Goal: Task Accomplishment & Management: Complete application form

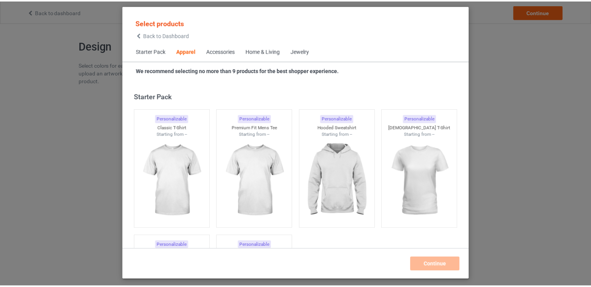
scroll to position [289, 0]
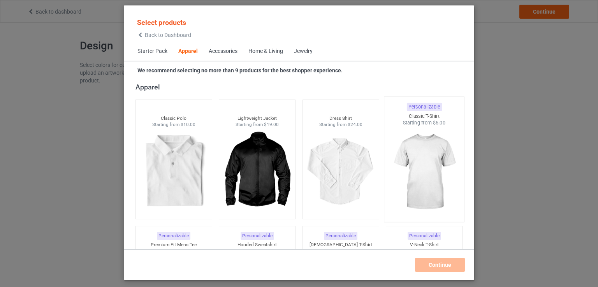
click at [416, 158] on img at bounding box center [423, 171] width 73 height 91
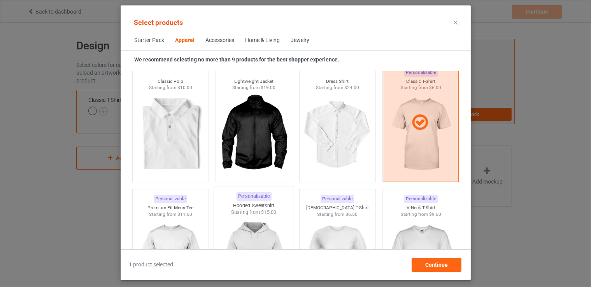
scroll to position [328, 0]
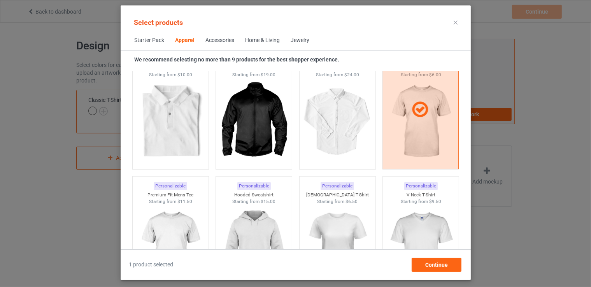
drag, startPoint x: 175, startPoint y: 211, endPoint x: 210, endPoint y: 216, distance: 36.1
click at [174, 211] on img at bounding box center [170, 248] width 70 height 87
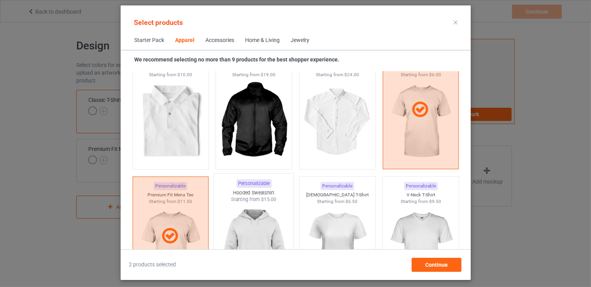
click at [239, 215] on img at bounding box center [253, 248] width 73 height 91
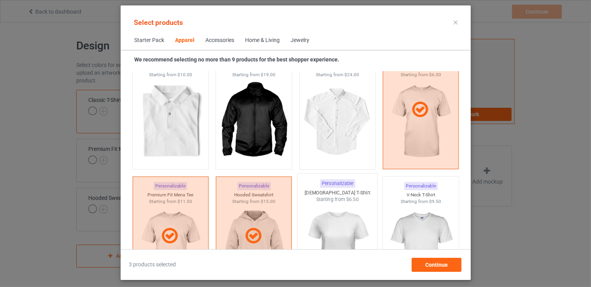
click at [334, 212] on img at bounding box center [337, 248] width 73 height 91
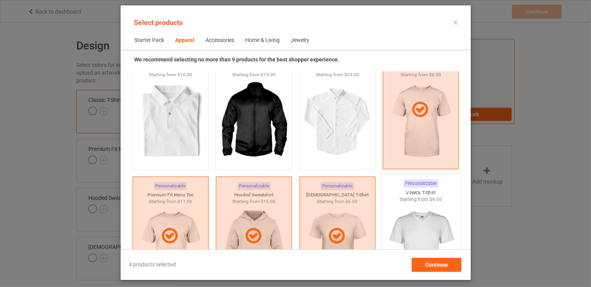
click at [404, 215] on img at bounding box center [420, 248] width 73 height 91
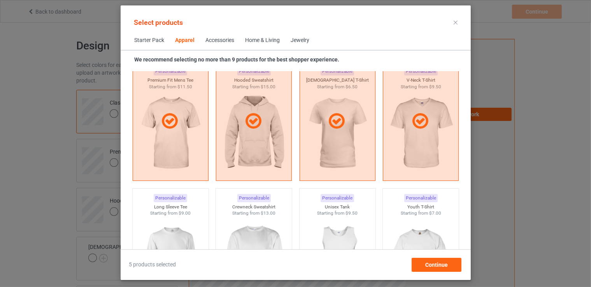
scroll to position [445, 0]
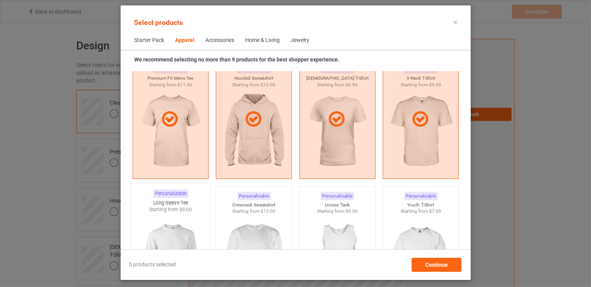
click at [174, 204] on div "Long Sleeve Tee" at bounding box center [170, 203] width 80 height 7
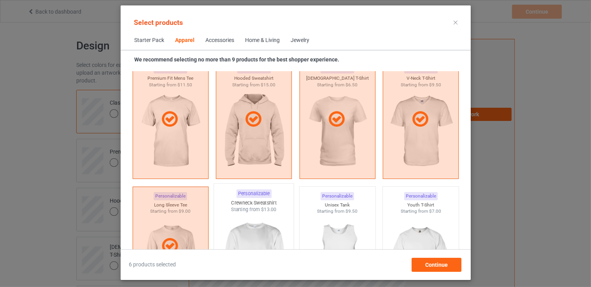
click at [237, 214] on img at bounding box center [253, 258] width 73 height 91
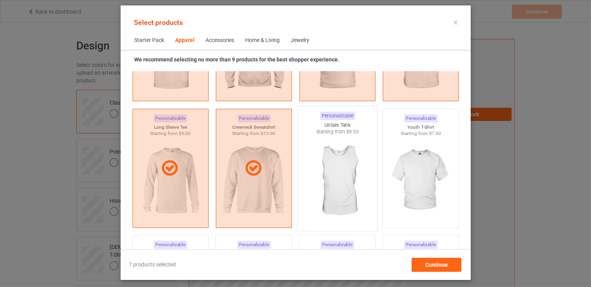
click at [335, 175] on img at bounding box center [337, 180] width 73 height 91
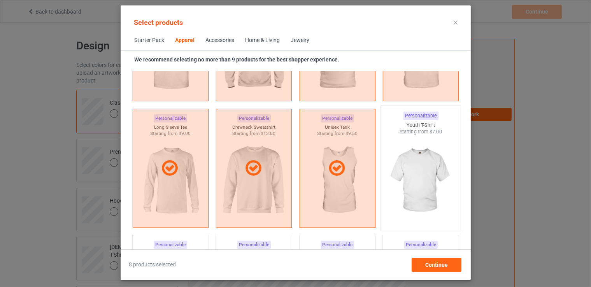
click at [409, 176] on img at bounding box center [420, 180] width 73 height 91
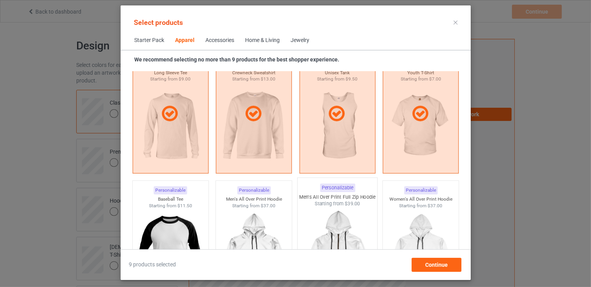
scroll to position [601, 0]
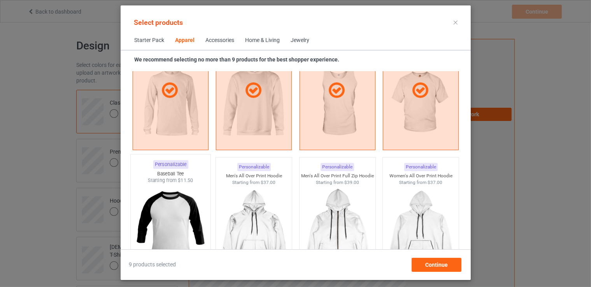
click at [183, 208] on img at bounding box center [170, 229] width 73 height 91
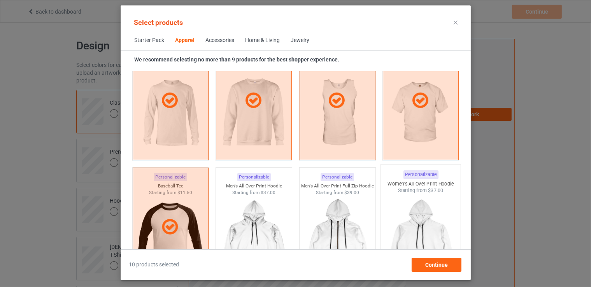
scroll to position [640, 0]
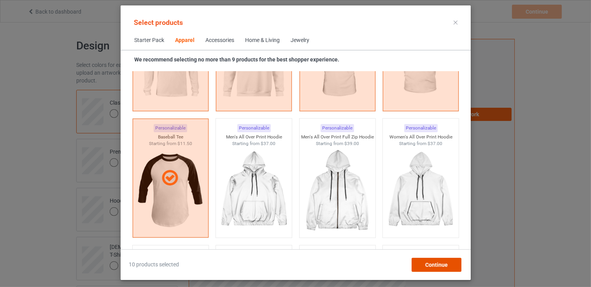
click at [452, 263] on div "Continue" at bounding box center [436, 265] width 50 height 14
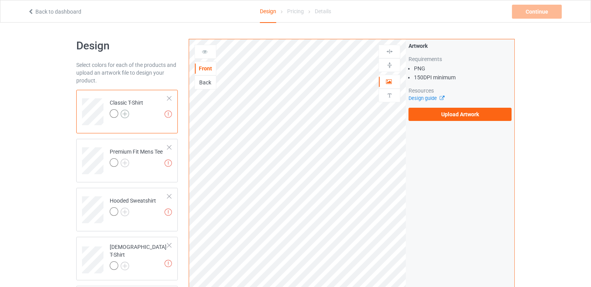
click at [125, 113] on img at bounding box center [125, 114] width 9 height 9
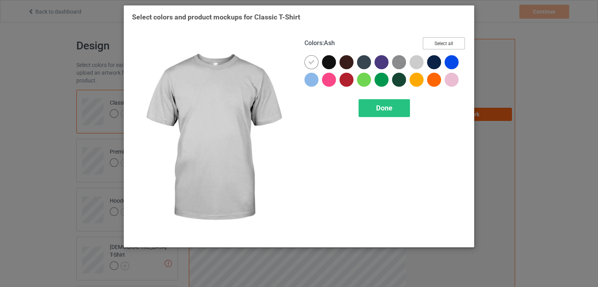
click at [438, 41] on button "Select all" at bounding box center [443, 43] width 42 height 12
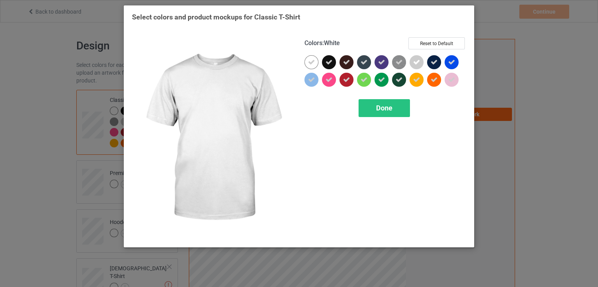
click at [311, 62] on icon at bounding box center [311, 62] width 7 height 7
click at [311, 62] on div at bounding box center [311, 62] width 14 height 14
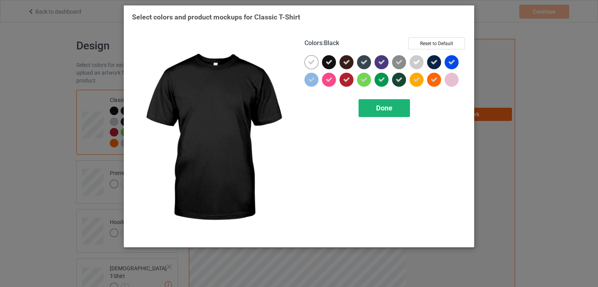
click at [373, 109] on div "Done" at bounding box center [383, 108] width 51 height 18
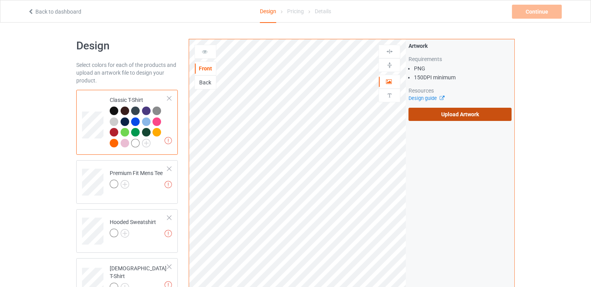
click at [445, 115] on label "Upload Artwork" at bounding box center [459, 114] width 103 height 13
click at [0, 0] on input "Upload Artwork" at bounding box center [0, 0] width 0 height 0
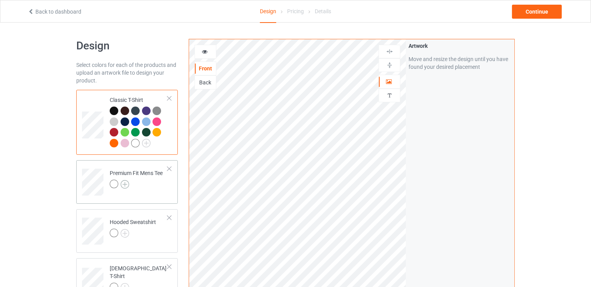
click at [124, 184] on img at bounding box center [125, 184] width 9 height 9
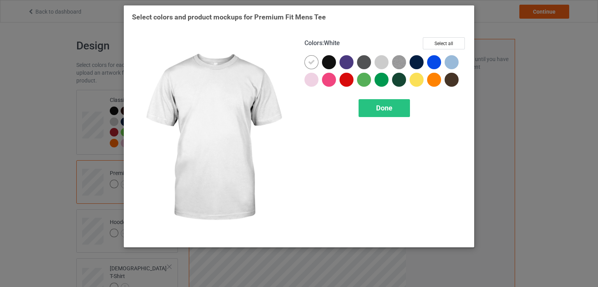
click at [419, 41] on div "Colors : White Select all" at bounding box center [384, 46] width 161 height 18
click at [434, 42] on button "Select all" at bounding box center [443, 43] width 42 height 12
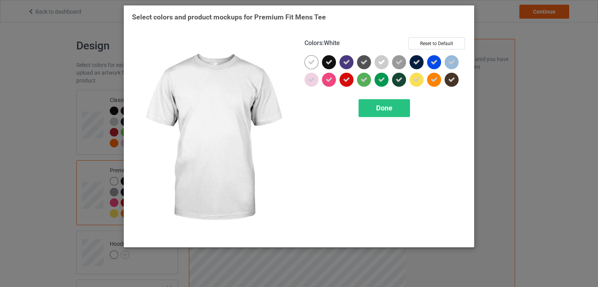
click at [312, 61] on icon at bounding box center [311, 62] width 7 height 7
click at [312, 61] on div at bounding box center [311, 62] width 14 height 14
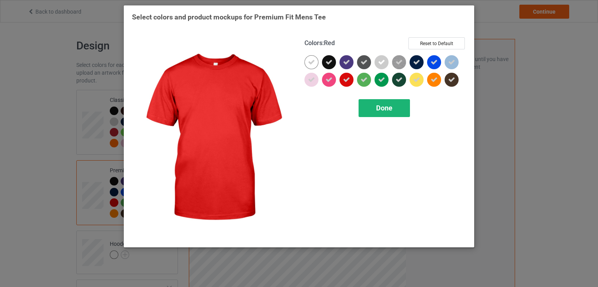
click at [381, 110] on span "Done" at bounding box center [384, 108] width 16 height 8
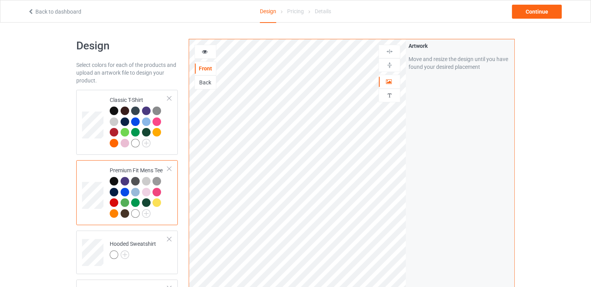
scroll to position [117, 0]
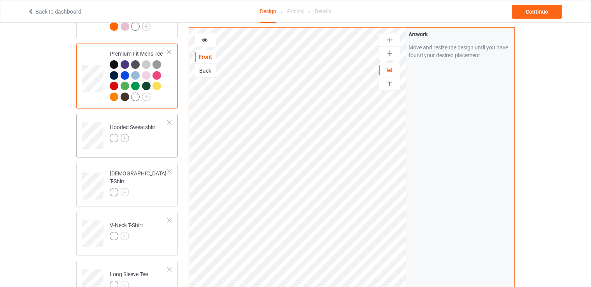
click at [124, 139] on img at bounding box center [125, 138] width 9 height 9
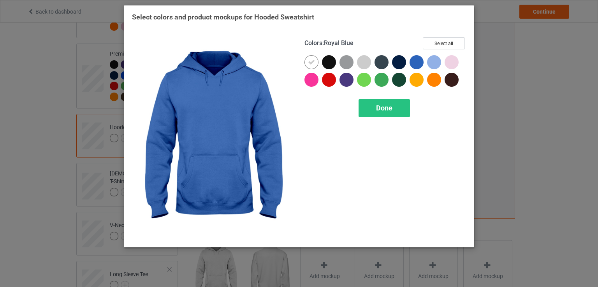
click at [422, 43] on div "Colors : Royal Blue Select all" at bounding box center [384, 46] width 161 height 18
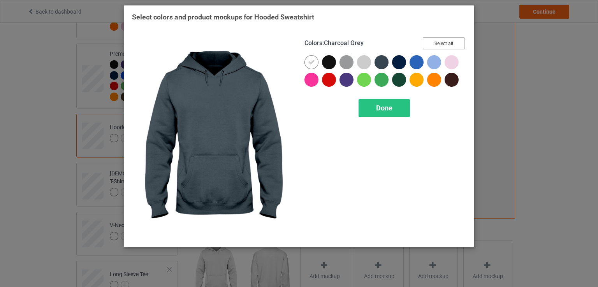
click at [438, 43] on button "Select all" at bounding box center [443, 43] width 42 height 12
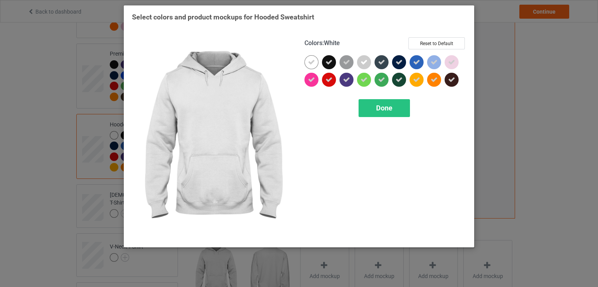
click at [314, 62] on icon at bounding box center [311, 62] width 7 height 7
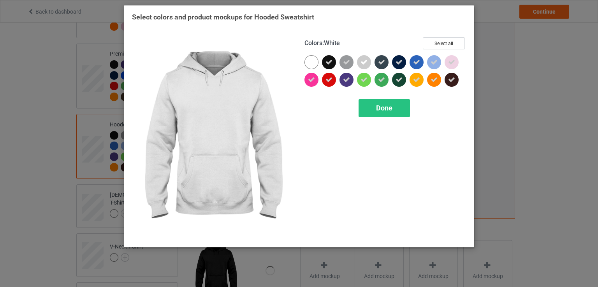
click at [314, 62] on div at bounding box center [311, 62] width 14 height 14
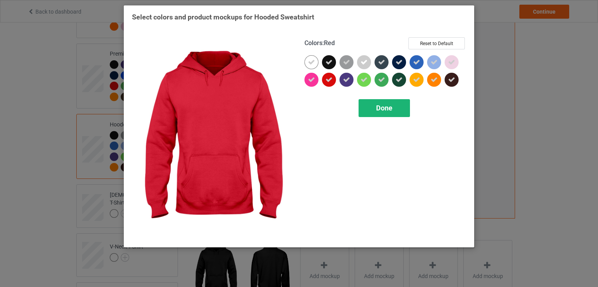
click at [393, 112] on div "Done" at bounding box center [383, 108] width 51 height 18
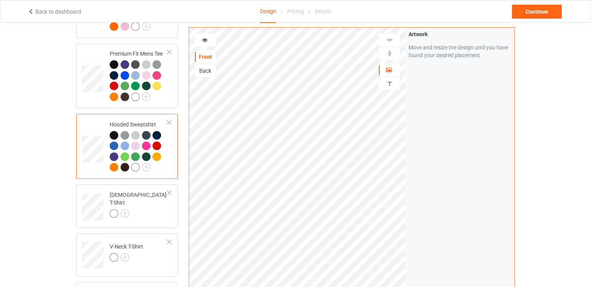
scroll to position [233, 0]
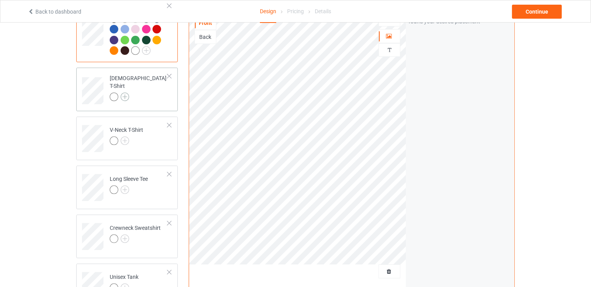
click at [122, 93] on img at bounding box center [125, 97] width 9 height 9
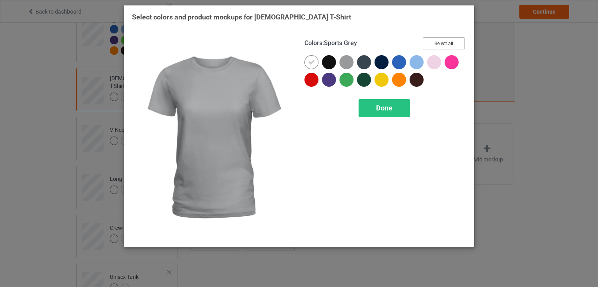
click at [443, 37] on button "Select all" at bounding box center [443, 43] width 42 height 12
click at [440, 44] on button "Reset to Default" at bounding box center [436, 43] width 56 height 12
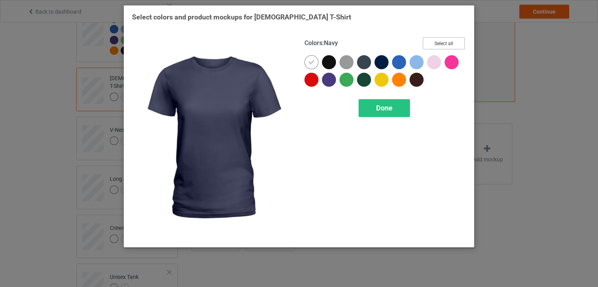
click at [436, 43] on button "Select all" at bounding box center [443, 43] width 42 height 12
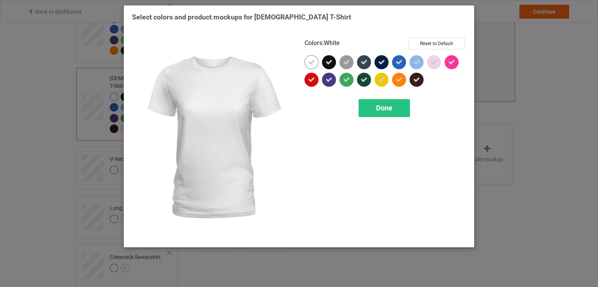
click at [311, 63] on icon at bounding box center [311, 62] width 7 height 7
click at [312, 63] on div at bounding box center [311, 62] width 14 height 14
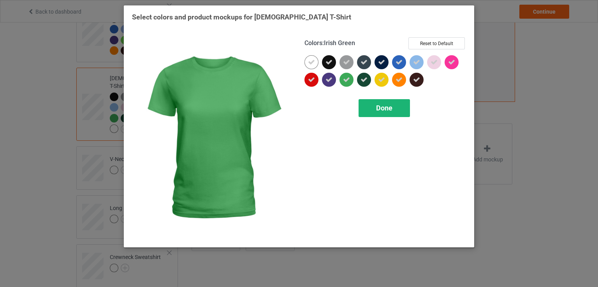
click at [382, 115] on div "Done" at bounding box center [383, 108] width 51 height 18
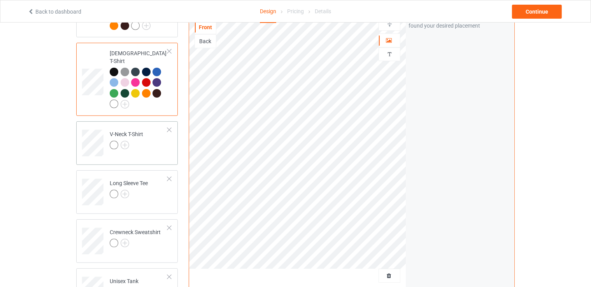
scroll to position [272, 0]
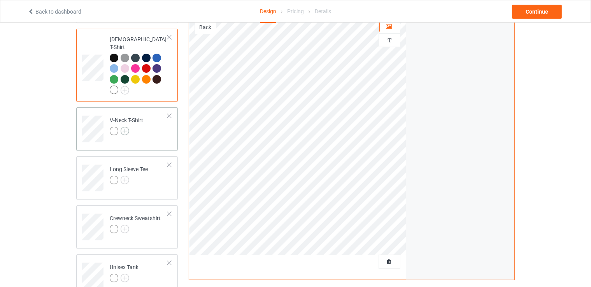
click at [124, 127] on img at bounding box center [125, 131] width 9 height 9
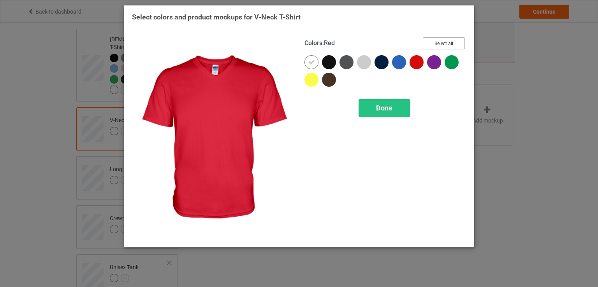
click at [437, 45] on button "Select all" at bounding box center [443, 43] width 42 height 12
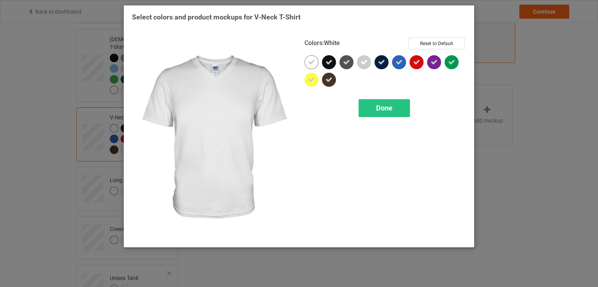
click at [313, 60] on icon at bounding box center [311, 62] width 7 height 7
click at [314, 60] on div at bounding box center [311, 62] width 14 height 14
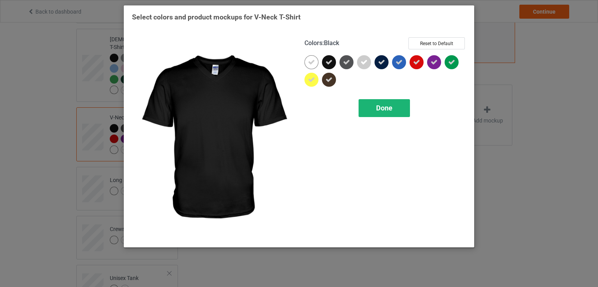
click at [391, 109] on span "Done" at bounding box center [384, 108] width 16 height 8
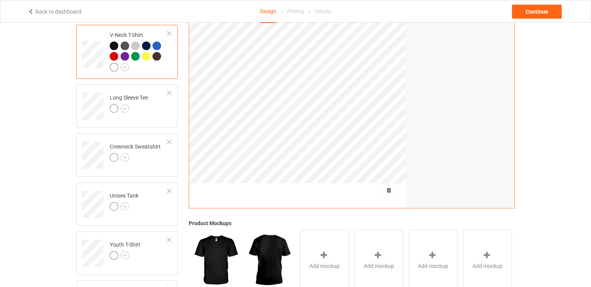
scroll to position [311, 0]
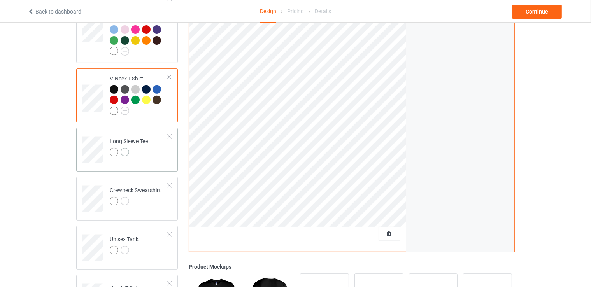
click at [124, 148] on img at bounding box center [125, 152] width 9 height 9
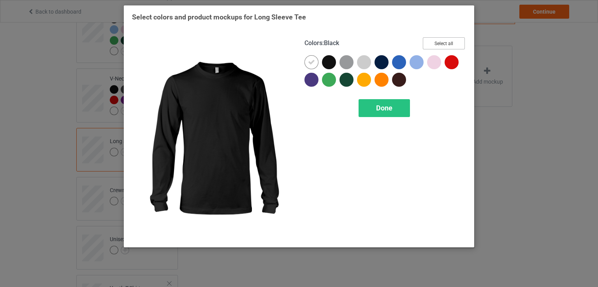
click at [445, 45] on button "Select all" at bounding box center [443, 43] width 42 height 12
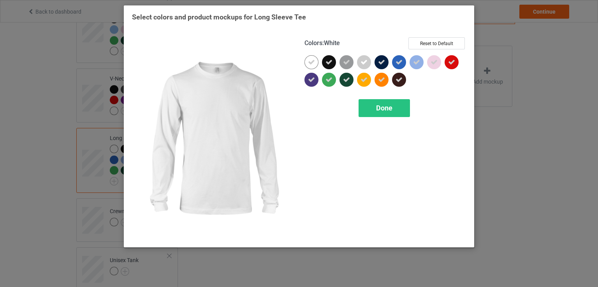
click at [310, 61] on icon at bounding box center [311, 62] width 7 height 7
click at [310, 61] on div at bounding box center [311, 62] width 14 height 14
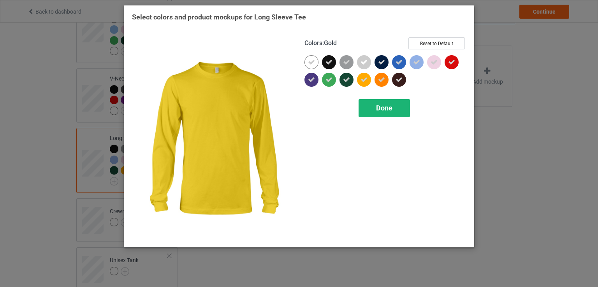
click at [403, 109] on div "Done" at bounding box center [383, 108] width 51 height 18
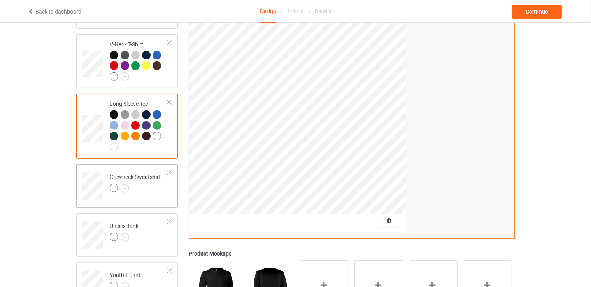
scroll to position [389, 0]
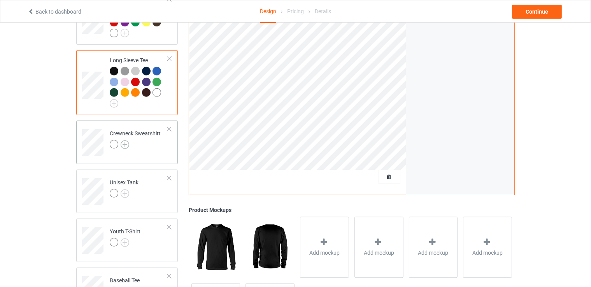
click at [125, 140] on img at bounding box center [125, 144] width 9 height 9
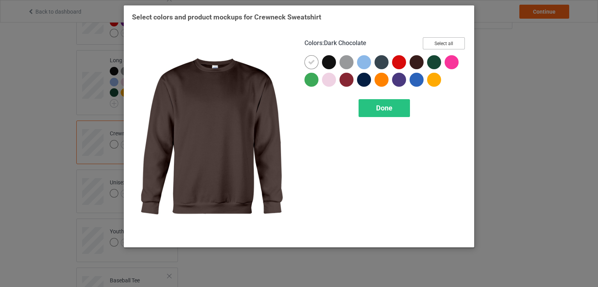
click at [429, 44] on button "Select all" at bounding box center [443, 43] width 42 height 12
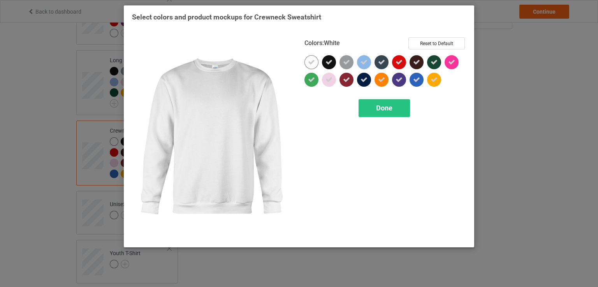
click at [314, 60] on icon at bounding box center [311, 62] width 7 height 7
click at [314, 60] on div at bounding box center [311, 62] width 14 height 14
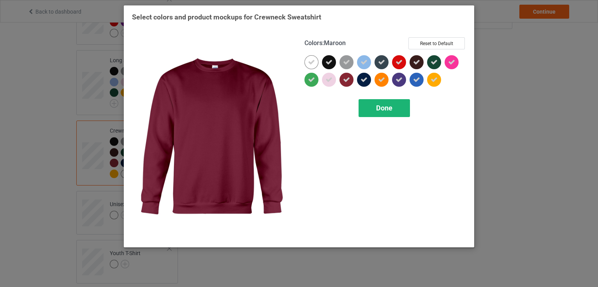
click at [398, 112] on div "Done" at bounding box center [383, 108] width 51 height 18
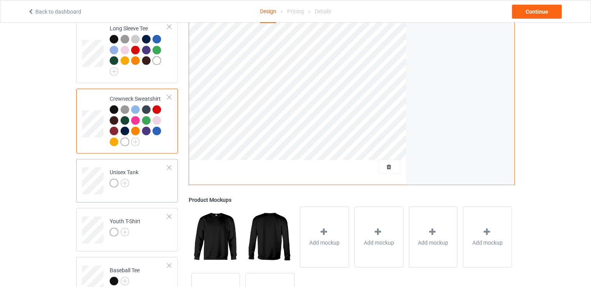
scroll to position [467, 0]
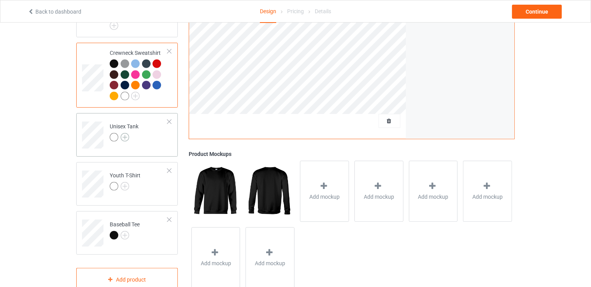
click at [125, 133] on img at bounding box center [125, 137] width 9 height 9
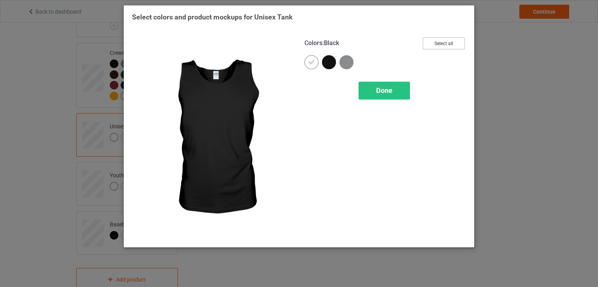
click at [442, 41] on button "Select all" at bounding box center [443, 43] width 42 height 12
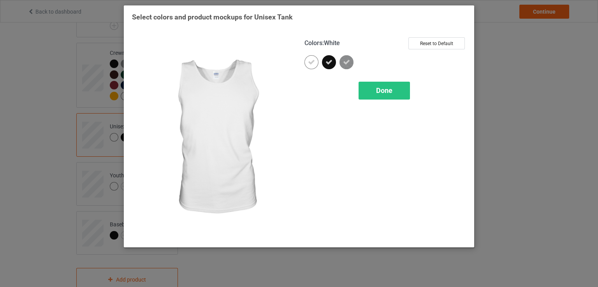
click at [310, 60] on icon at bounding box center [311, 62] width 7 height 7
drag, startPoint x: 310, startPoint y: 60, endPoint x: 372, endPoint y: 78, distance: 64.4
click at [310, 60] on div at bounding box center [311, 62] width 14 height 14
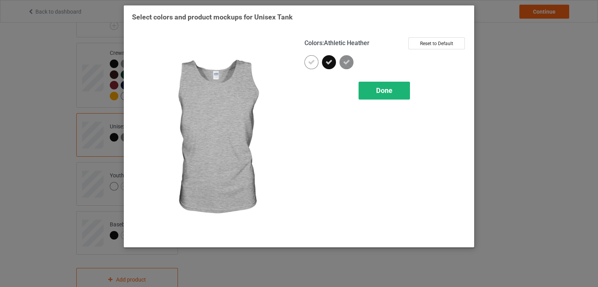
click at [388, 82] on div "Done" at bounding box center [383, 91] width 51 height 18
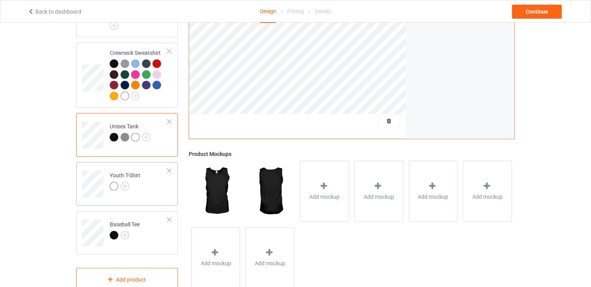
scroll to position [480, 0]
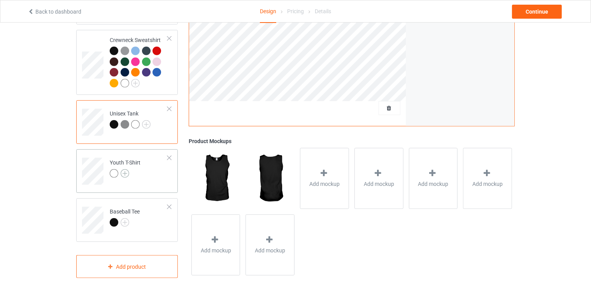
click at [126, 169] on img at bounding box center [125, 173] width 9 height 9
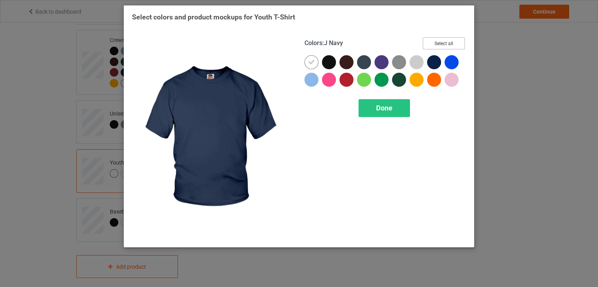
click at [442, 45] on button "Select all" at bounding box center [443, 43] width 42 height 12
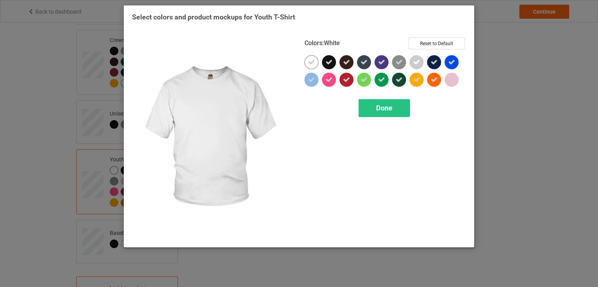
click at [312, 63] on icon at bounding box center [311, 62] width 7 height 7
click at [312, 63] on div at bounding box center [311, 62] width 14 height 14
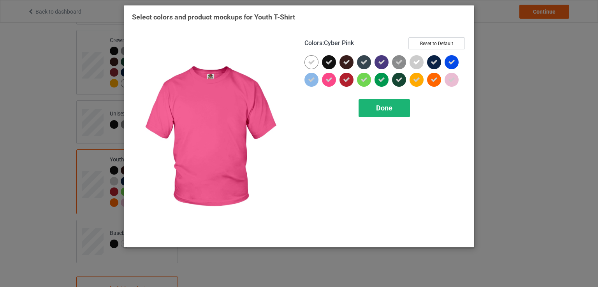
click at [385, 111] on span "Done" at bounding box center [384, 108] width 16 height 8
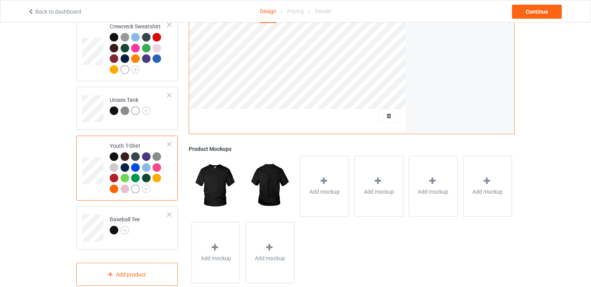
scroll to position [501, 0]
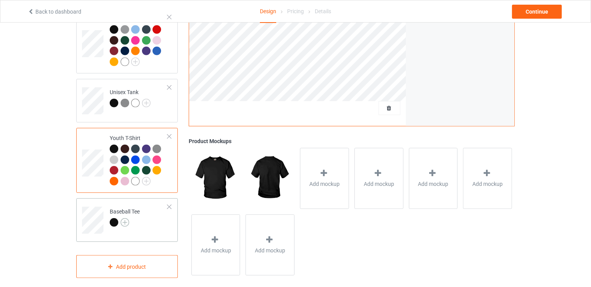
click at [128, 218] on img at bounding box center [125, 222] width 9 height 9
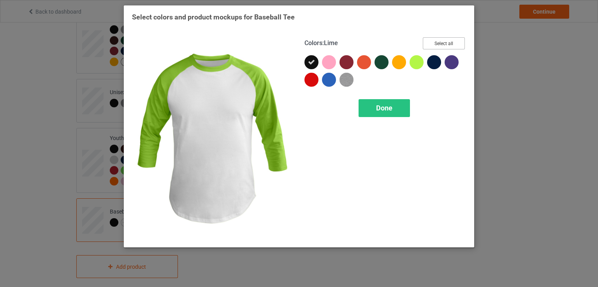
click at [443, 38] on button "Select all" at bounding box center [443, 43] width 42 height 12
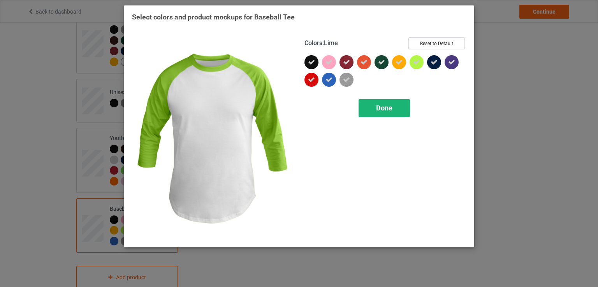
click at [377, 110] on span "Done" at bounding box center [384, 108] width 16 height 8
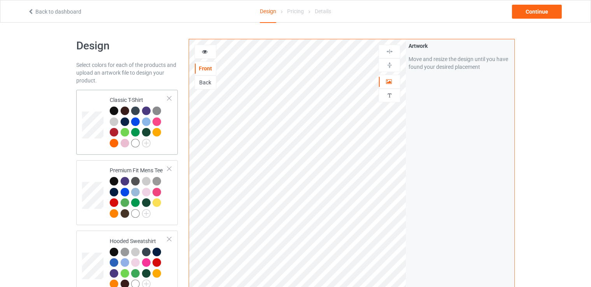
click at [83, 101] on td at bounding box center [93, 122] width 23 height 59
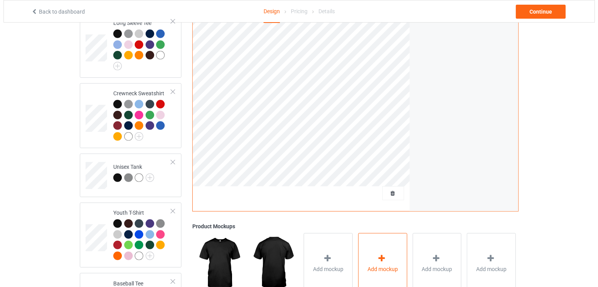
scroll to position [467, 0]
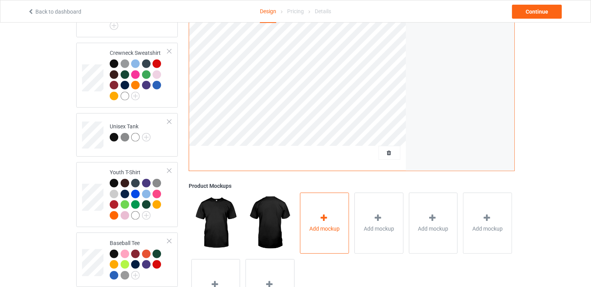
click at [335, 214] on div "Add mockup" at bounding box center [324, 223] width 49 height 61
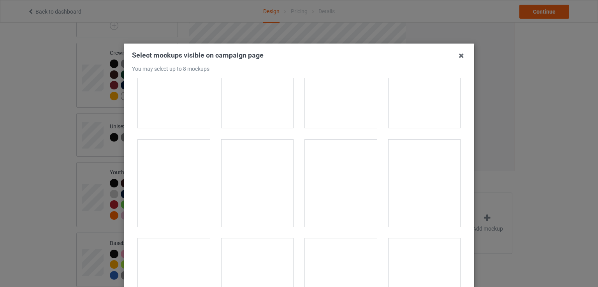
scroll to position [622, 0]
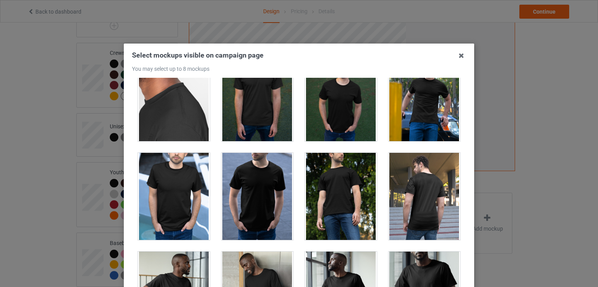
click at [345, 118] on div at bounding box center [341, 97] width 72 height 87
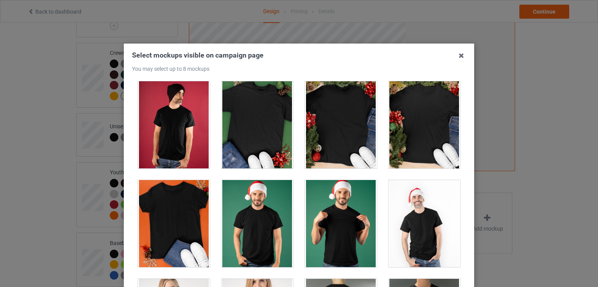
scroll to position [1167, 0]
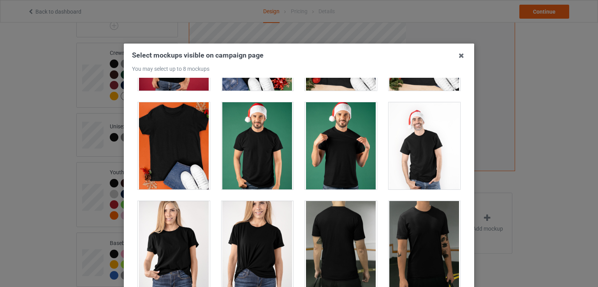
click at [261, 142] on div at bounding box center [257, 145] width 72 height 87
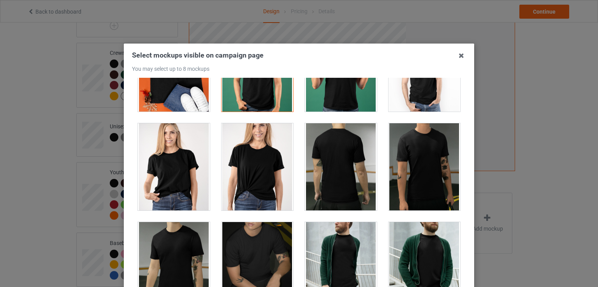
click at [269, 154] on div at bounding box center [257, 166] width 72 height 87
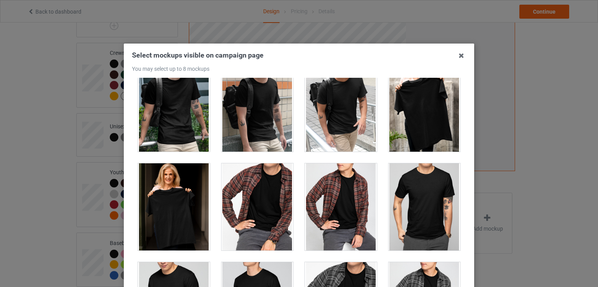
scroll to position [2139, 0]
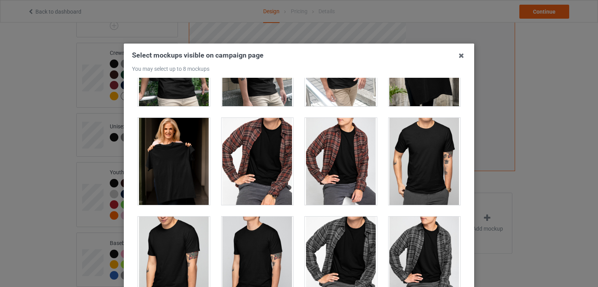
click at [180, 166] on div at bounding box center [174, 161] width 72 height 87
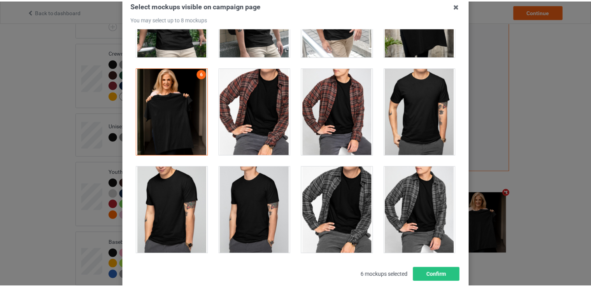
scroll to position [100, 0]
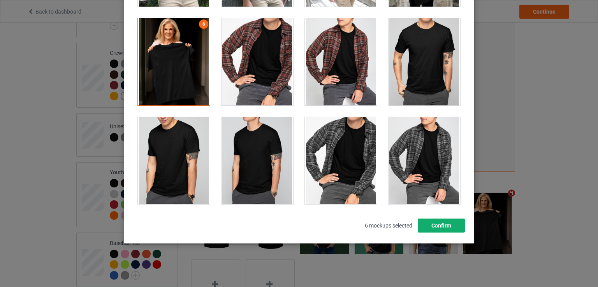
click at [441, 224] on button "Confirm" at bounding box center [440, 226] width 47 height 14
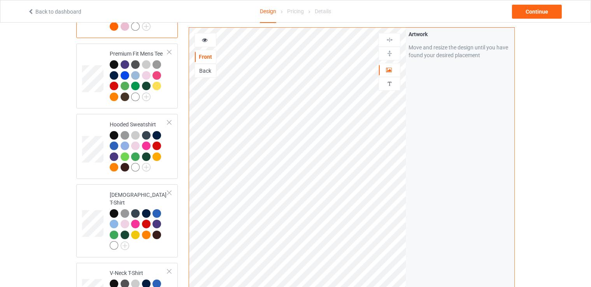
scroll to position [0, 0]
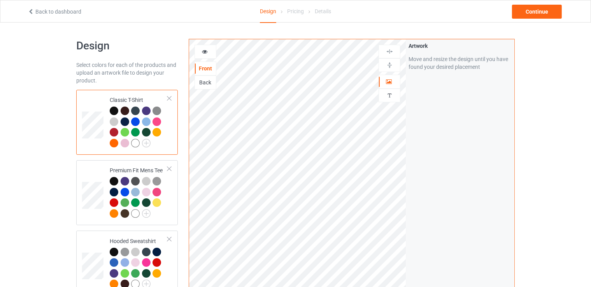
click at [202, 53] on icon at bounding box center [205, 50] width 7 height 5
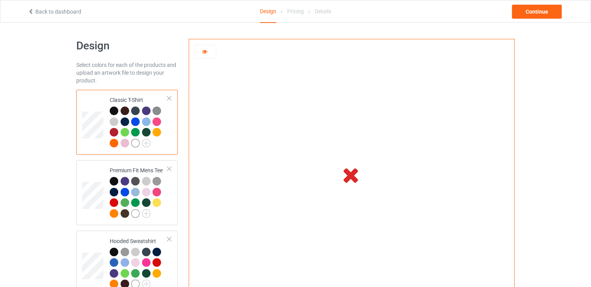
click at [349, 168] on icon at bounding box center [351, 175] width 26 height 22
click at [205, 51] on icon at bounding box center [205, 50] width 7 height 5
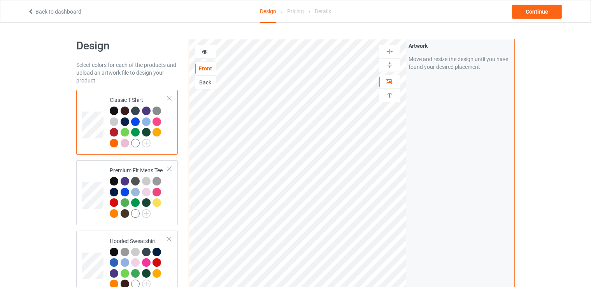
click at [204, 49] on icon at bounding box center [205, 50] width 7 height 5
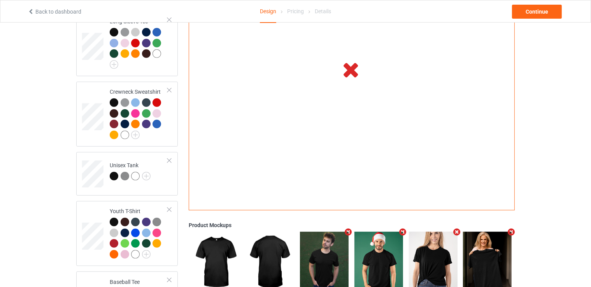
scroll to position [512, 0]
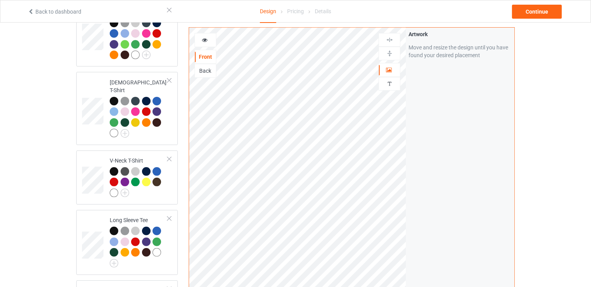
scroll to position [162, 0]
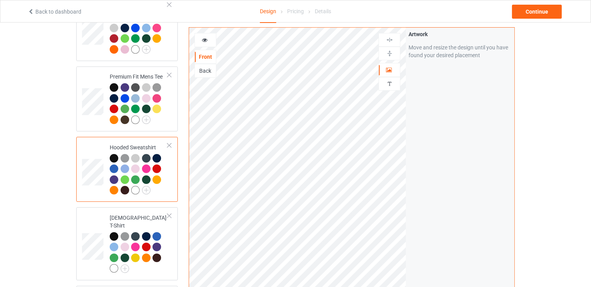
scroll to position [45, 0]
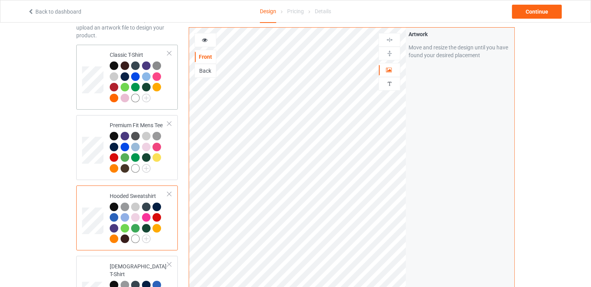
click at [87, 64] on td at bounding box center [93, 77] width 23 height 59
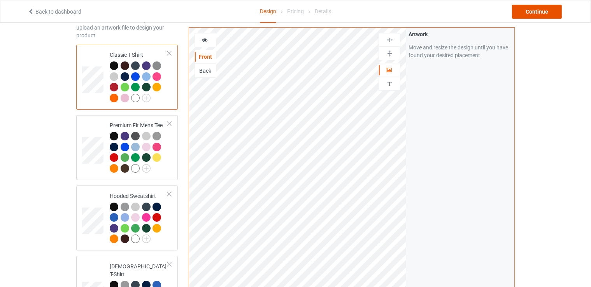
click at [530, 9] on div "Continue" at bounding box center [537, 12] width 50 height 14
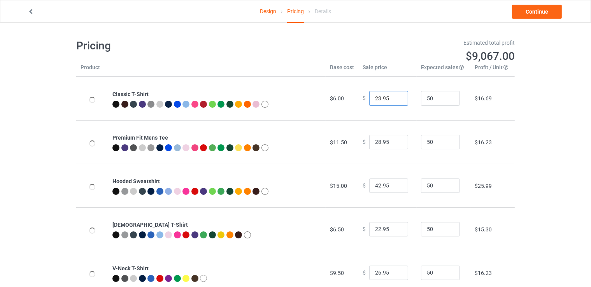
click at [394, 95] on input "23.95" at bounding box center [388, 98] width 39 height 15
type input "24.95"
click at [394, 95] on input "24.95" at bounding box center [388, 98] width 39 height 15
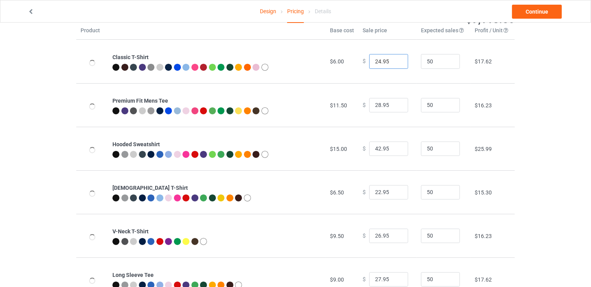
scroll to position [39, 0]
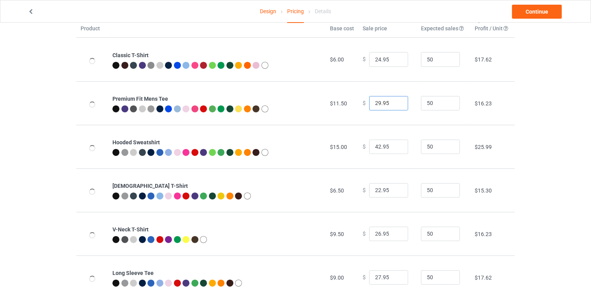
click at [394, 102] on input "29.95" at bounding box center [388, 103] width 39 height 15
type input "30.95"
click at [394, 102] on input "30.95" at bounding box center [388, 103] width 39 height 15
click at [394, 144] on input "43.95" at bounding box center [388, 147] width 39 height 15
type input "44.95"
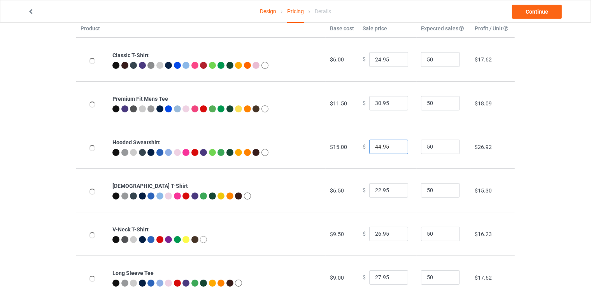
click at [394, 144] on input "44.95" at bounding box center [388, 147] width 39 height 15
click at [394, 187] on input "23.95" at bounding box center [388, 190] width 39 height 15
type input "24.95"
click at [394, 188] on input "24.95" at bounding box center [388, 190] width 39 height 15
click at [394, 231] on input "27.95" at bounding box center [388, 234] width 39 height 15
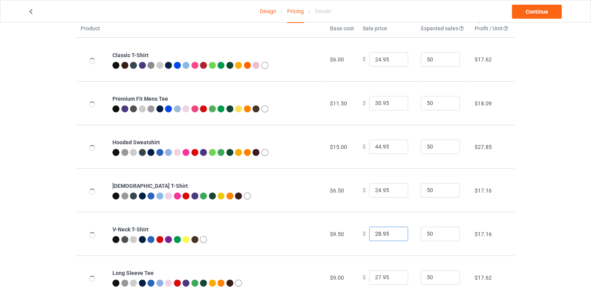
type input "28.95"
click at [394, 231] on input "28.95" at bounding box center [388, 234] width 39 height 15
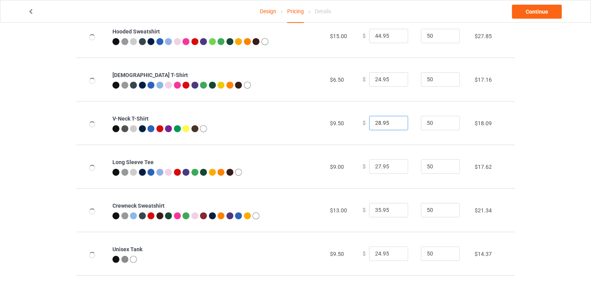
scroll to position [156, 0]
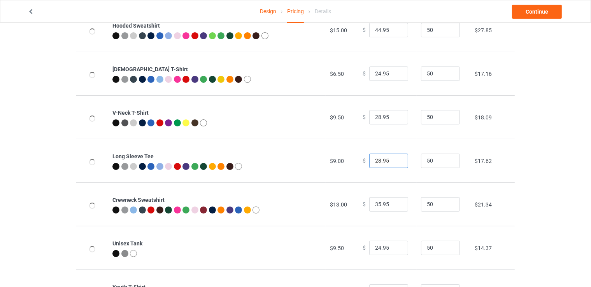
click at [394, 159] on input "28.95" at bounding box center [388, 161] width 39 height 15
type input "29.95"
click at [394, 159] on input "29.95" at bounding box center [388, 161] width 39 height 15
click at [394, 202] on input "36.95" at bounding box center [388, 204] width 39 height 15
type input "37.95"
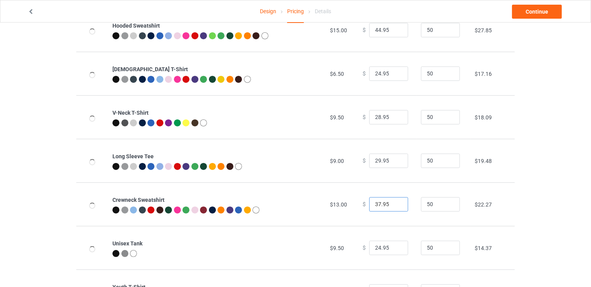
click at [394, 202] on input "37.95" at bounding box center [388, 204] width 39 height 15
click at [394, 245] on input "25.95" at bounding box center [388, 248] width 39 height 15
click at [394, 245] on input "26.95" at bounding box center [388, 248] width 39 height 15
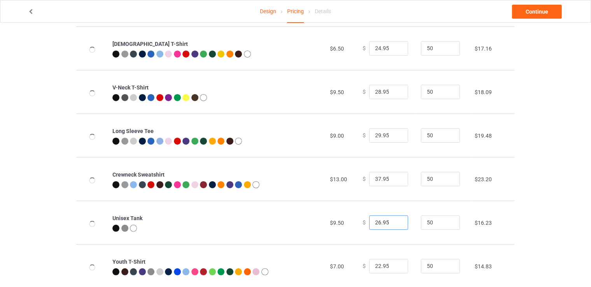
scroll to position [194, 0]
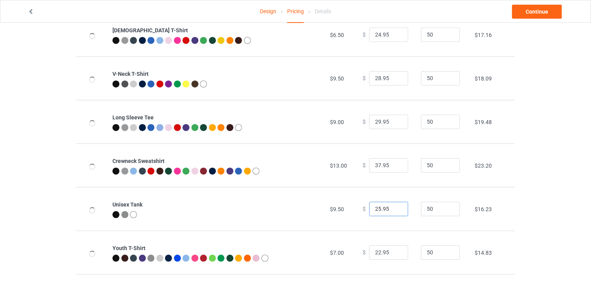
click at [394, 211] on input "25.95" at bounding box center [388, 209] width 39 height 15
click at [394, 212] on input "25.95" at bounding box center [388, 209] width 39 height 15
type input "24.95"
click at [394, 210] on input "24.95" at bounding box center [388, 209] width 39 height 15
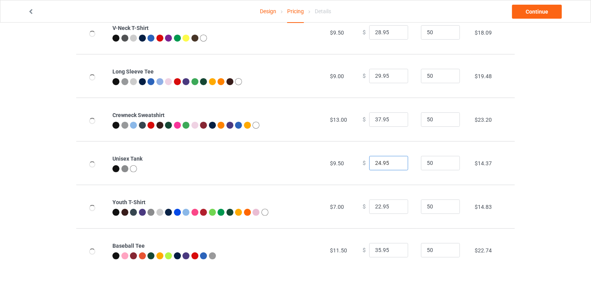
scroll to position [241, 0]
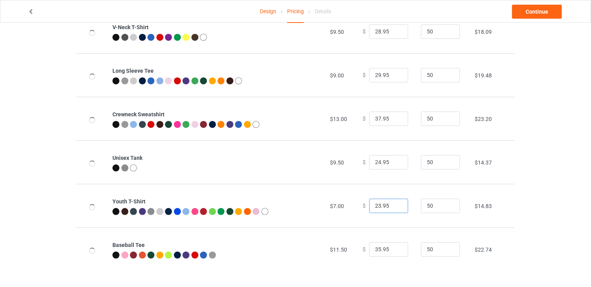
click at [394, 203] on input "23.95" at bounding box center [388, 206] width 39 height 15
type input "24.95"
click at [394, 203] on input "24.95" at bounding box center [388, 206] width 39 height 15
click at [396, 247] on input "36.95" at bounding box center [388, 249] width 39 height 15
type input "37.95"
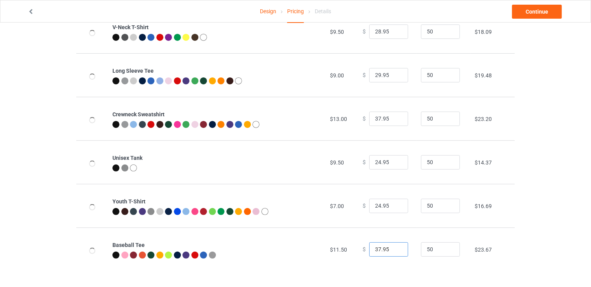
click at [395, 247] on input "37.95" at bounding box center [388, 249] width 39 height 15
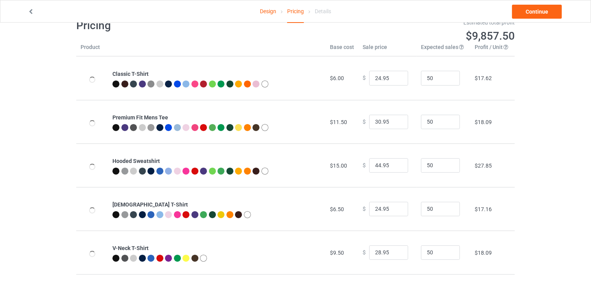
scroll to position [0, 0]
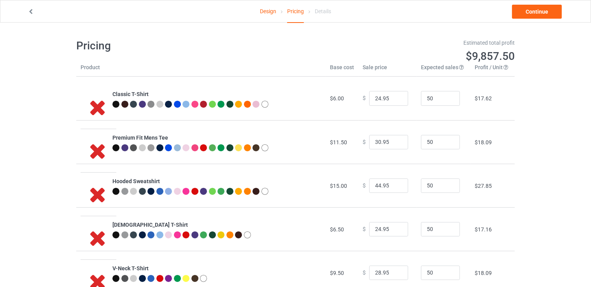
click at [31, 13] on icon at bounding box center [31, 10] width 7 height 5
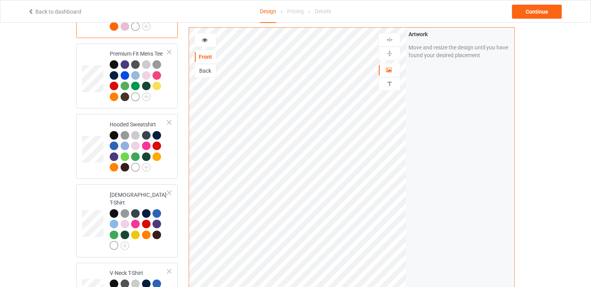
scroll to position [78, 0]
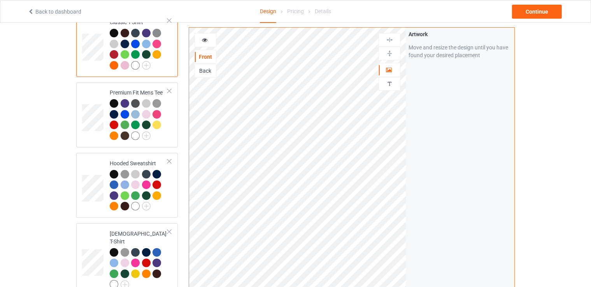
click at [32, 8] on icon at bounding box center [31, 10] width 7 height 5
